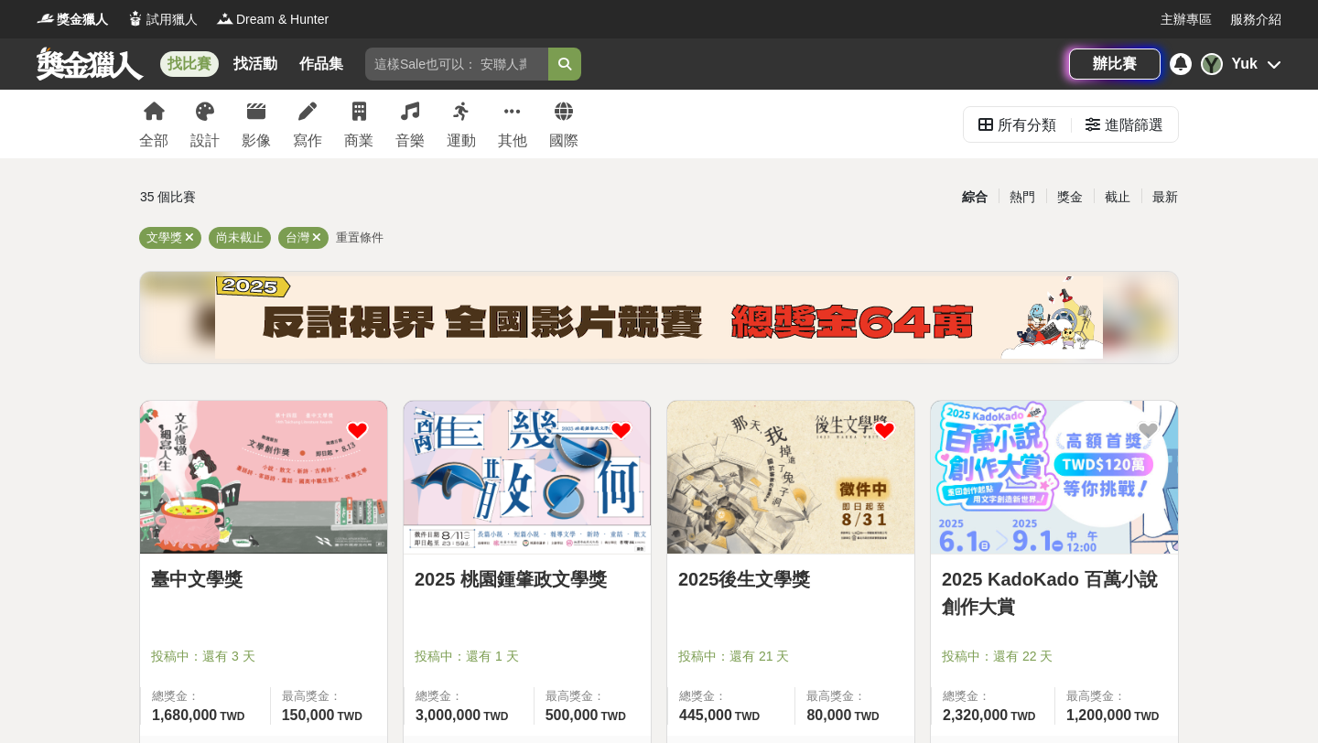
click at [536, 570] on link "2025 桃園鍾肇政文學獎" at bounding box center [526, 578] width 225 height 27
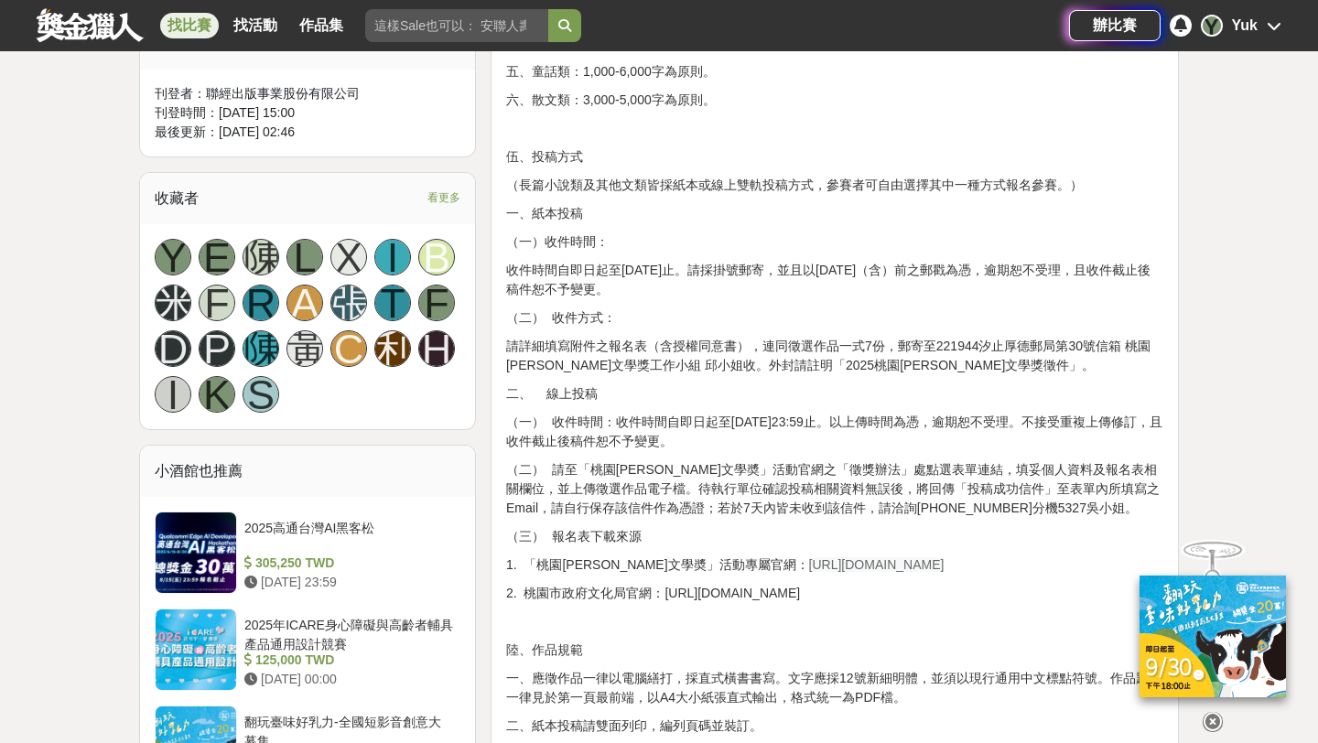
scroll to position [1043, 0]
click at [809, 566] on span "[URL][DOMAIN_NAME]" at bounding box center [876, 563] width 135 height 15
drag, startPoint x: 743, startPoint y: 565, endPoint x: 890, endPoint y: 572, distance: 147.4
click at [891, 573] on p "1. 「桃園[PERSON_NAME]文學奬」活動專屬官網： [URL][DOMAIN_NAME]" at bounding box center [834, 563] width 657 height 19
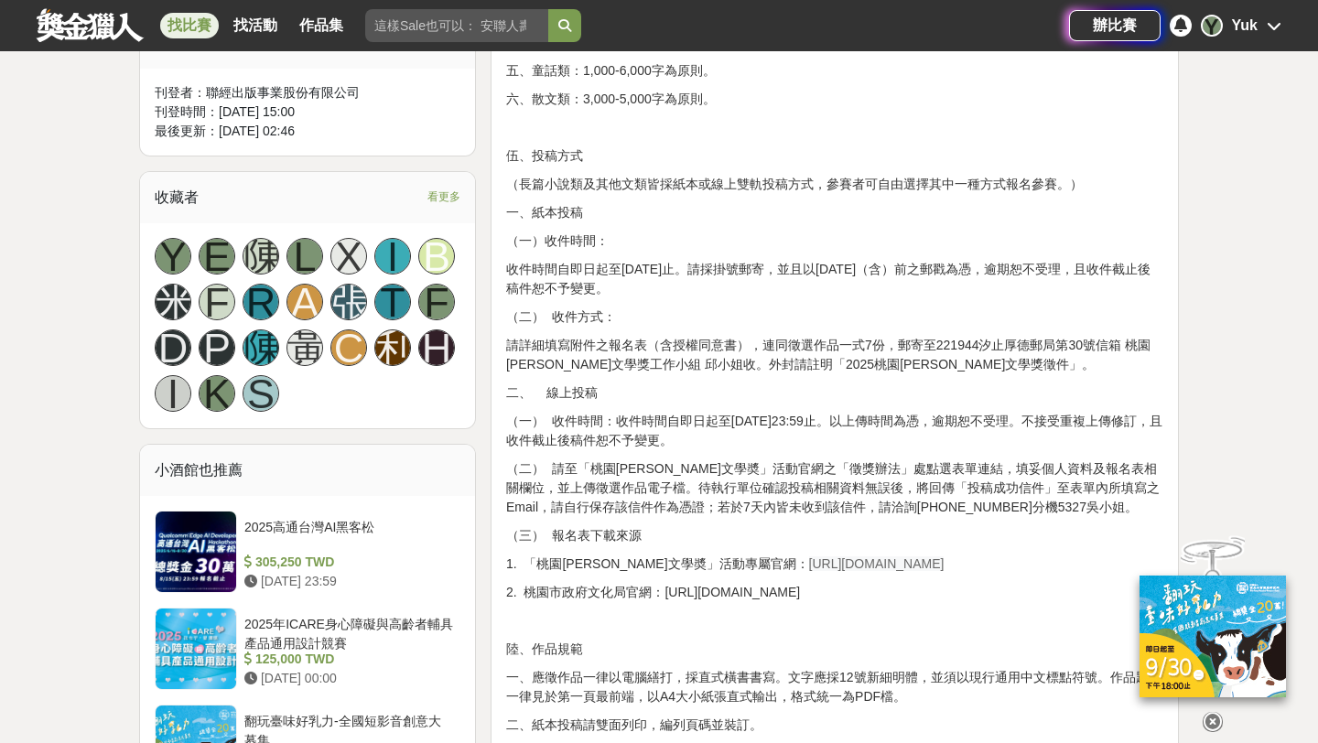
drag, startPoint x: 741, startPoint y: 563, endPoint x: 925, endPoint y: 570, distance: 184.0
click at [926, 571] on p "1. 「桃園[PERSON_NAME]文學奬」活動專屬官網： [URL][DOMAIN_NAME]" at bounding box center [834, 563] width 657 height 19
copy span "[URL][DOMAIN_NAME]"
